Goal: Find specific page/section: Find specific page/section

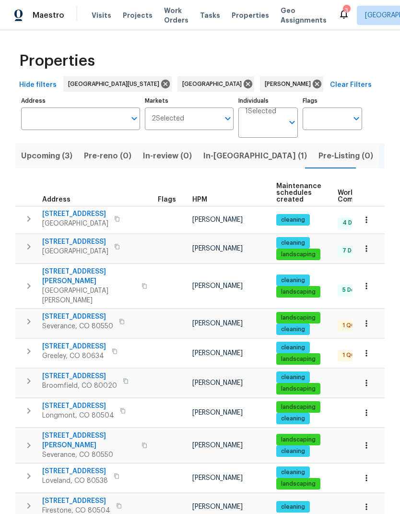
click at [39, 155] on span "Upcoming (3)" at bounding box center [46, 155] width 51 height 13
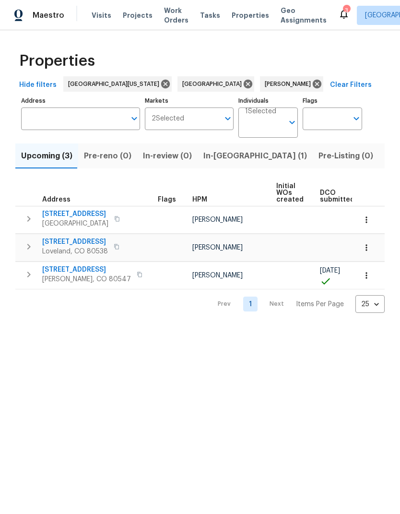
click at [54, 266] on span "[STREET_ADDRESS]" at bounding box center [86, 270] width 89 height 10
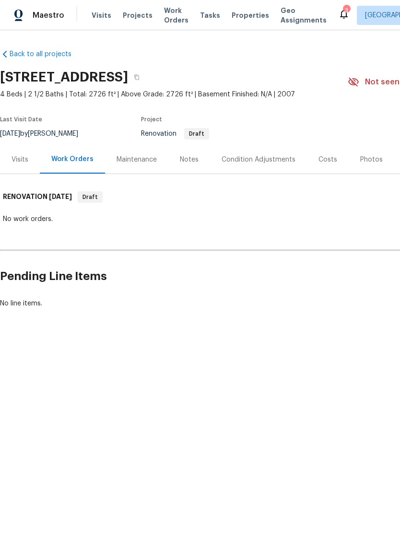
click at [327, 155] on div "Costs" at bounding box center [327, 160] width 19 height 10
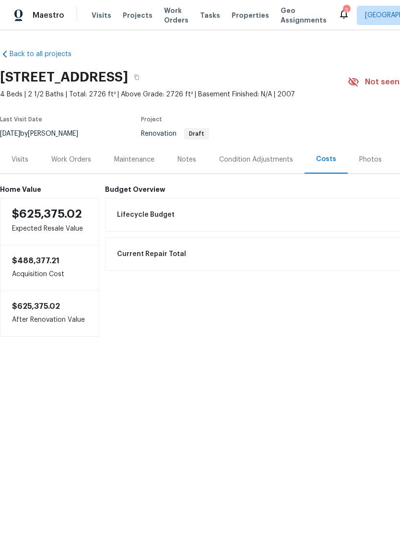
click at [21, 163] on div "Visits" at bounding box center [20, 160] width 17 height 10
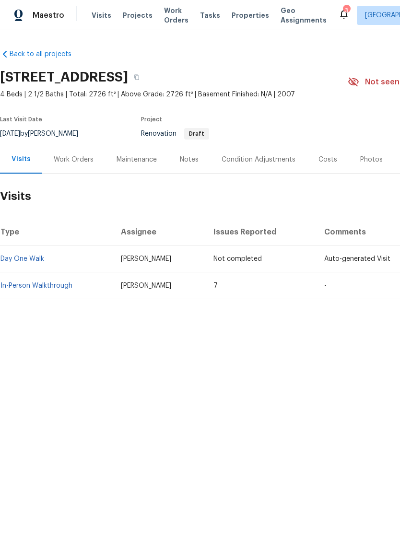
click at [44, 282] on link "In-Person Walkthrough" at bounding box center [36, 285] width 72 height 7
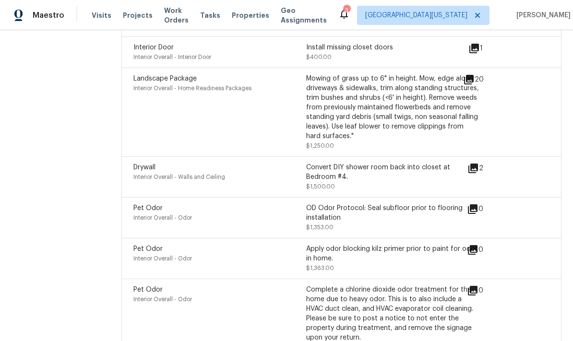
scroll to position [37, 0]
